Goal: Information Seeking & Learning: Learn about a topic

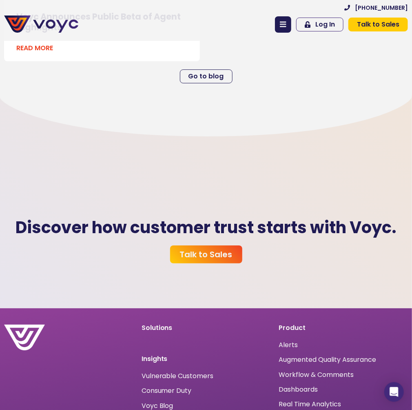
scroll to position [3266, 0]
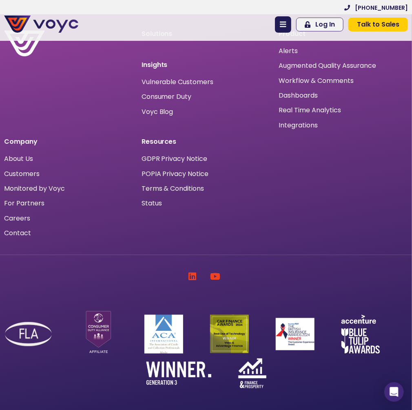
click at [355, 218] on div "Solutions Insights Vulnerable Customers Consumer Duty Voyc Blog Product Alerts …" at bounding box center [206, 135] width 412 height 216
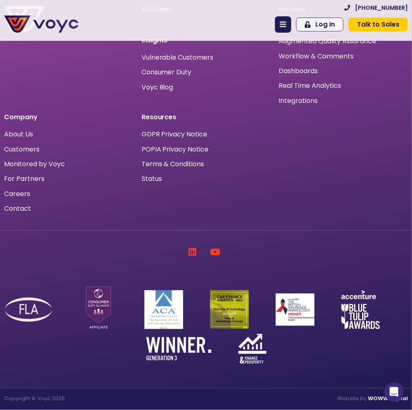
click at [304, 101] on span "Integrations" at bounding box center [298, 101] width 39 height 0
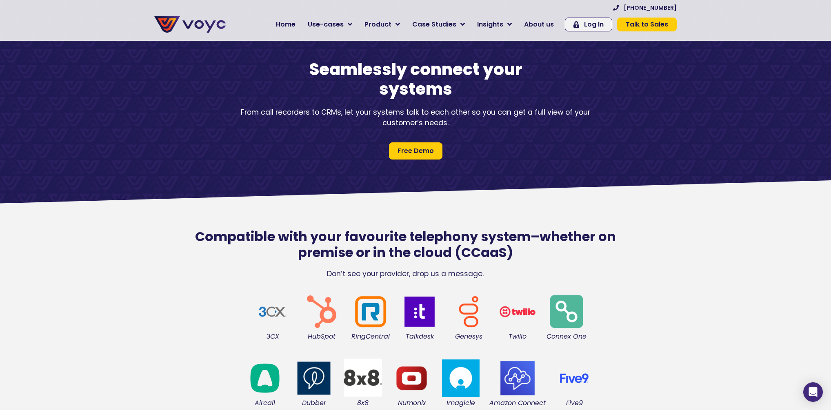
scroll to position [131, 0]
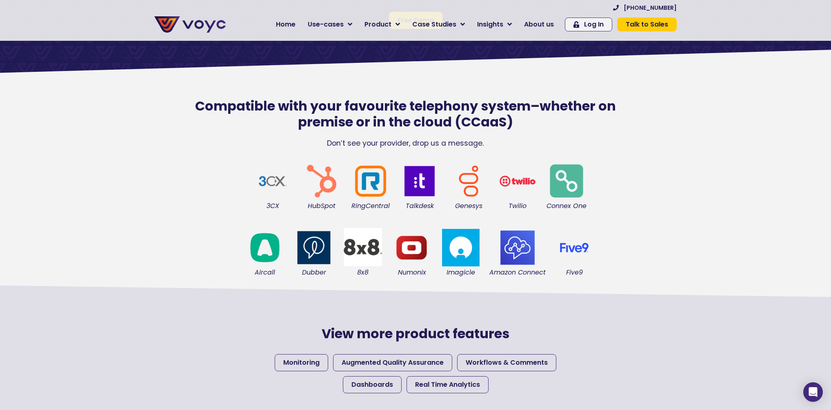
click at [109, 171] on section "3CX HubSpot RingCentral Talkdesk Genesys [GEOGRAPHIC_DATA] Connex One" at bounding box center [415, 186] width 831 height 66
click at [94, 165] on section "3CX HubSpot RingCentral Talkdesk Genesys [GEOGRAPHIC_DATA] Connex One" at bounding box center [415, 186] width 831 height 66
click at [412, 247] on img at bounding box center [574, 247] width 41 height 41
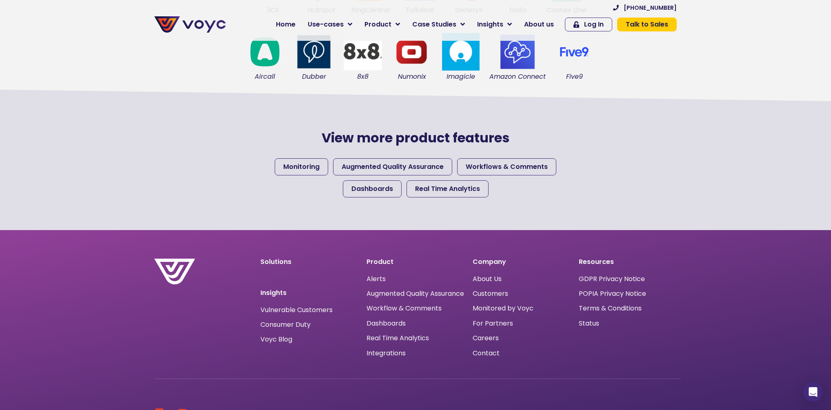
scroll to position [359, 0]
